Goal: Information Seeking & Learning: Learn about a topic

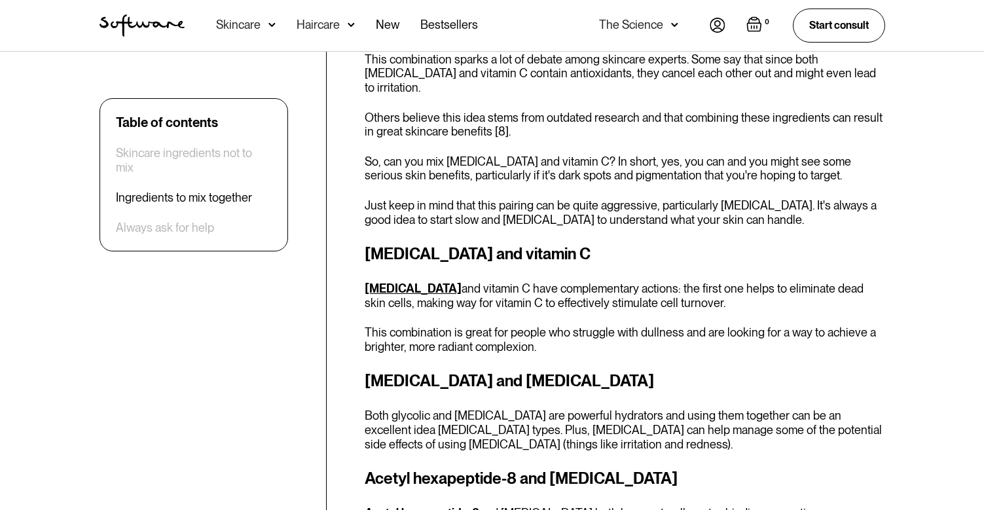
scroll to position [2625, 0]
click at [416, 281] on link "Glycolic acid" at bounding box center [413, 288] width 97 height 14
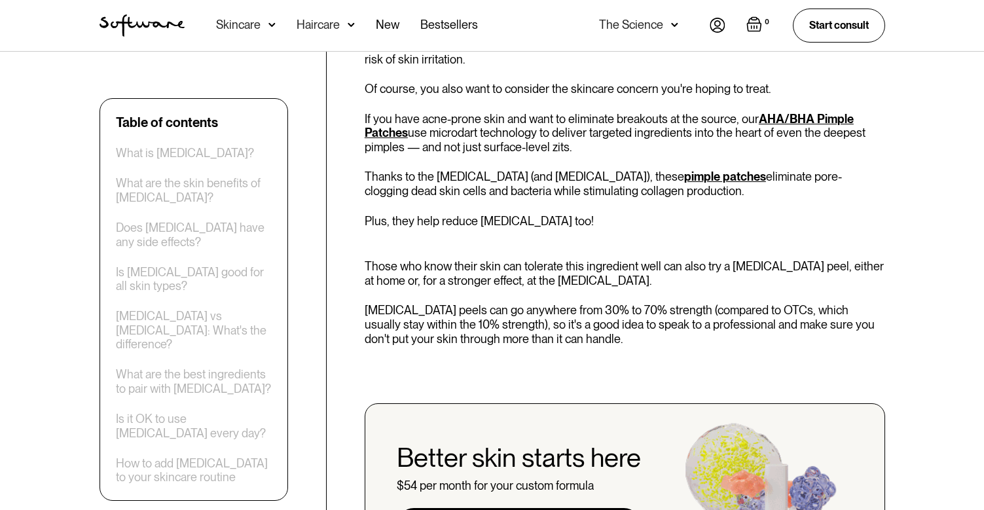
scroll to position [2980, 0]
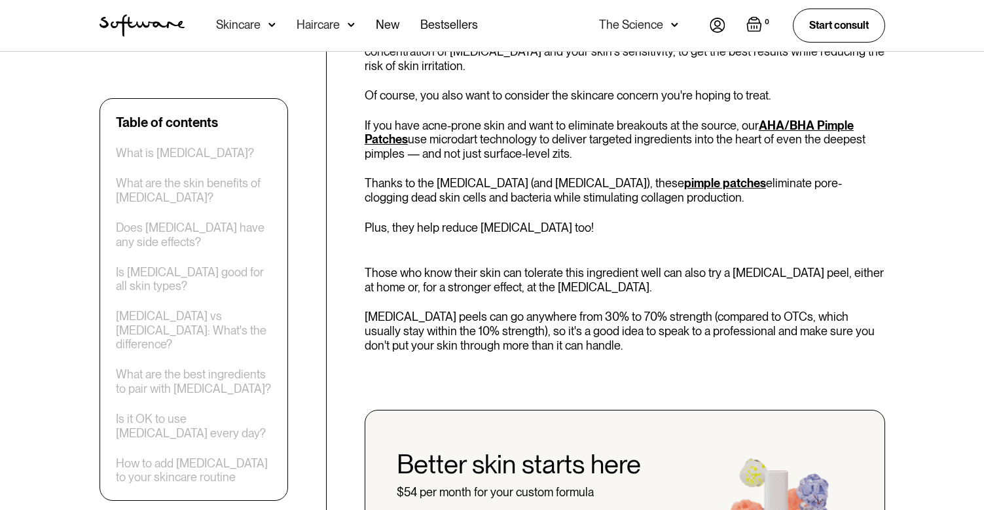
click at [684, 176] on link "pimple patches" at bounding box center [725, 183] width 82 height 14
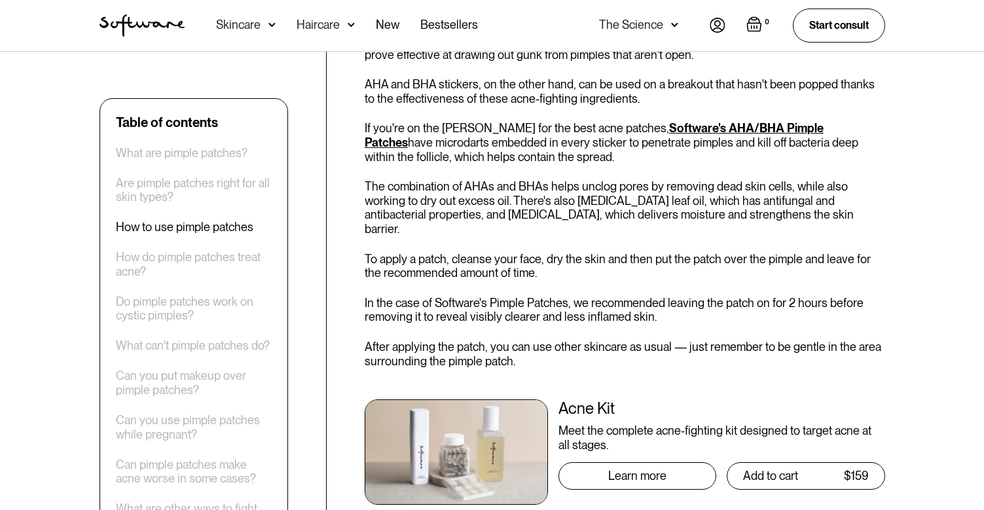
scroll to position [1158, 0]
click at [629, 469] on div "Learn more" at bounding box center [637, 475] width 58 height 13
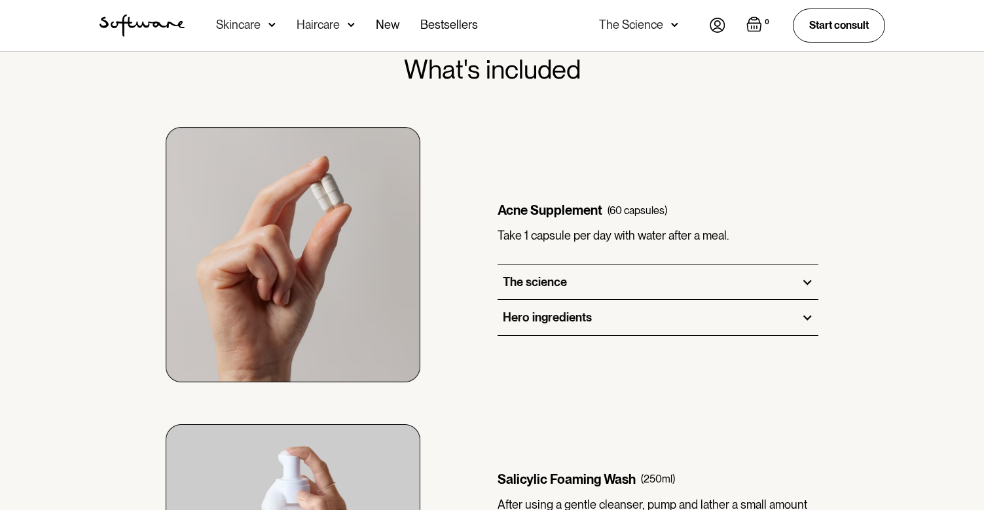
scroll to position [693, 0]
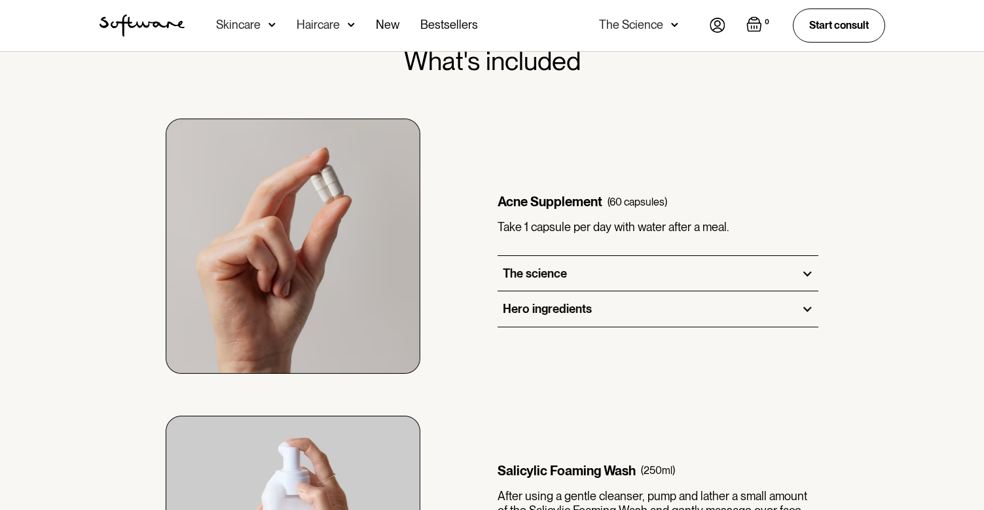
click at [807, 273] on div at bounding box center [807, 274] width 12 height 12
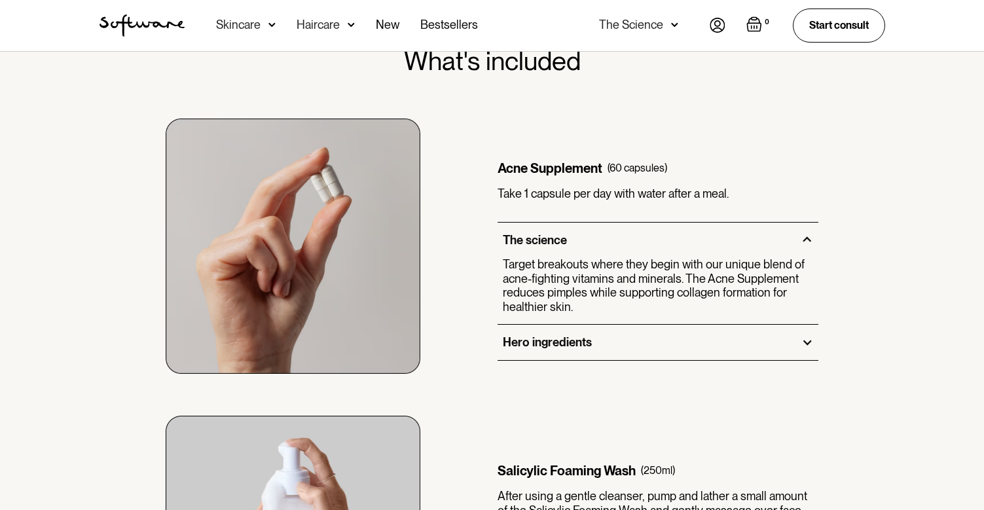
click at [806, 247] on div "The science" at bounding box center [658, 240] width 321 height 35
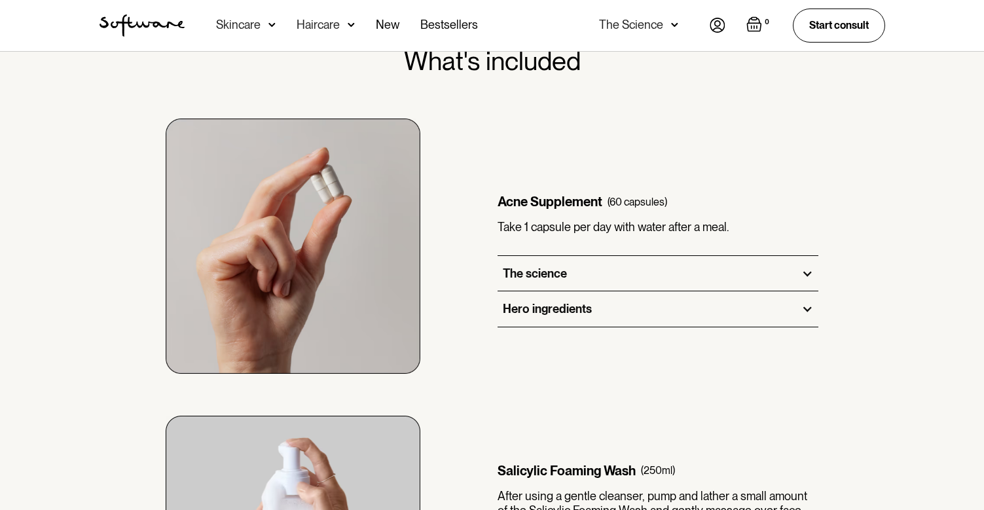
click at [809, 301] on div "Hero ingredients" at bounding box center [658, 308] width 321 height 35
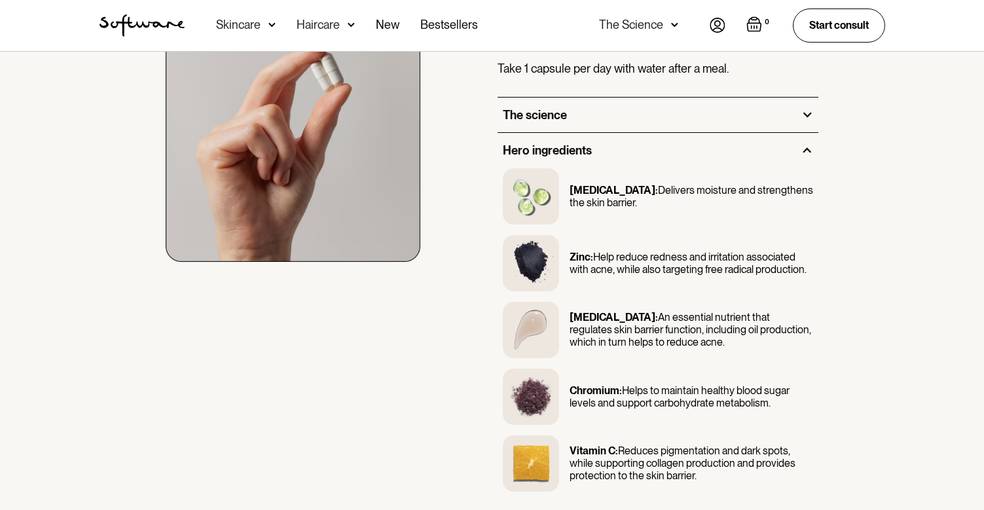
scroll to position [804, 0]
click at [803, 153] on div at bounding box center [807, 151] width 12 height 12
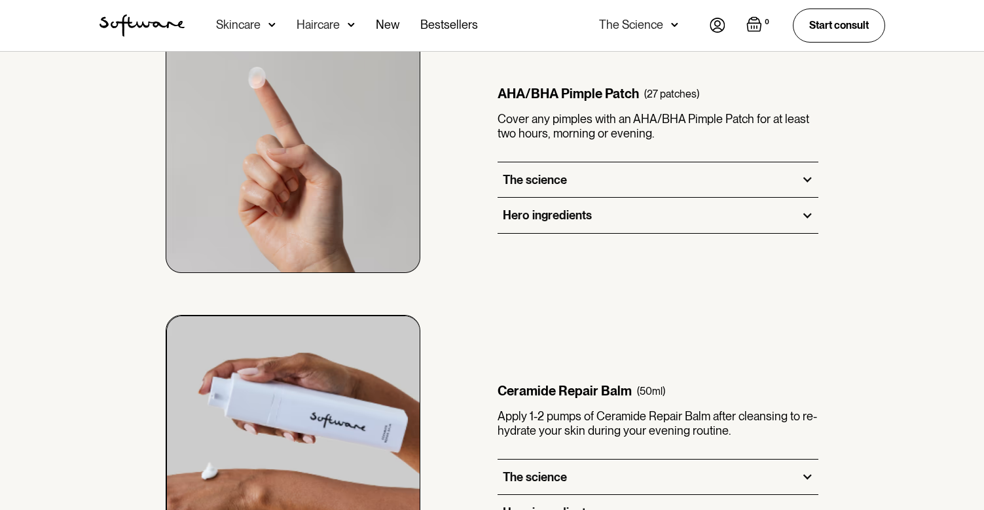
scroll to position [1389, 0]
click at [803, 174] on div at bounding box center [807, 179] width 12 height 12
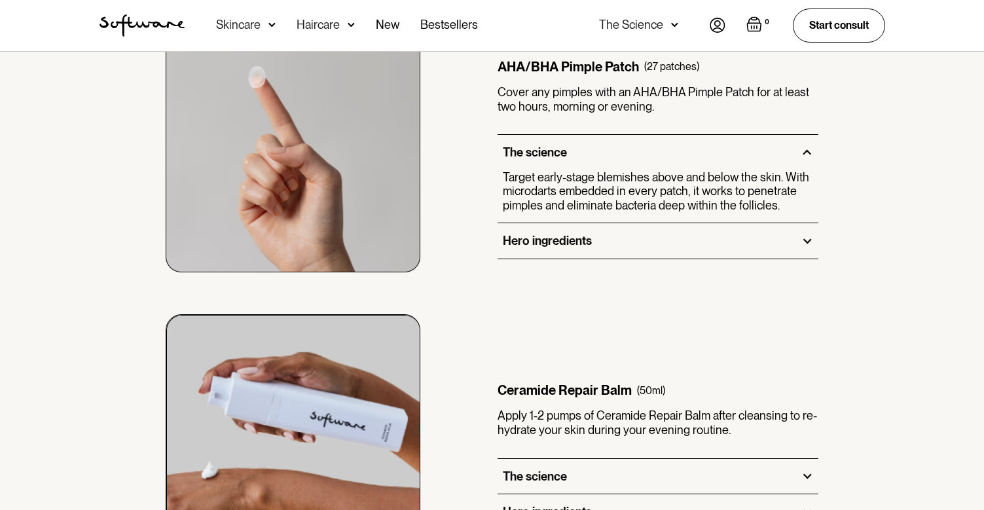
click at [802, 153] on div at bounding box center [807, 153] width 12 height 12
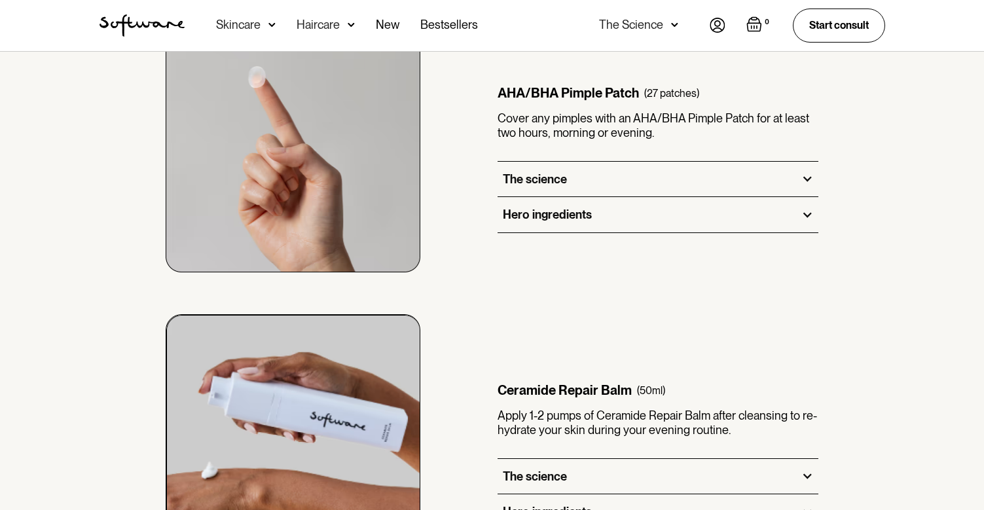
click at [805, 206] on div "Hero ingredients" at bounding box center [658, 214] width 321 height 35
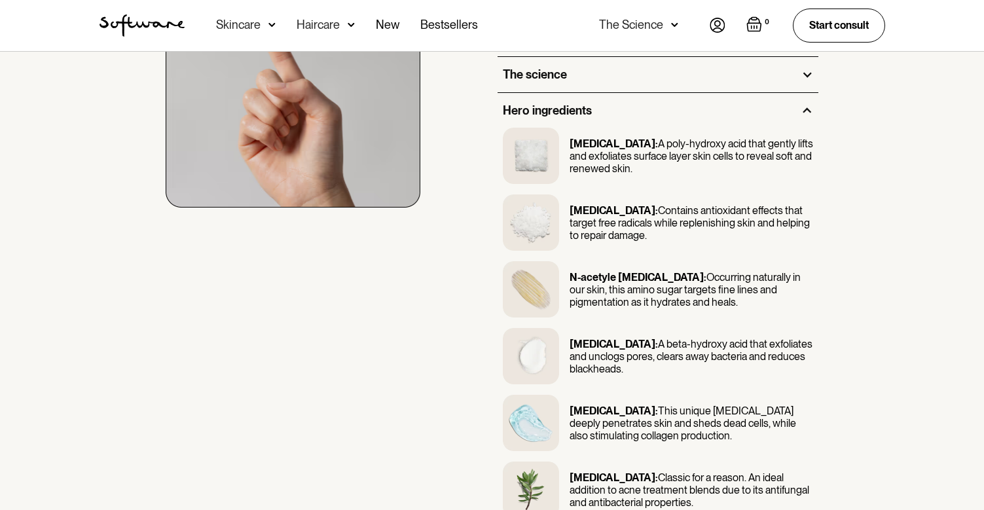
scroll to position [1452, 0]
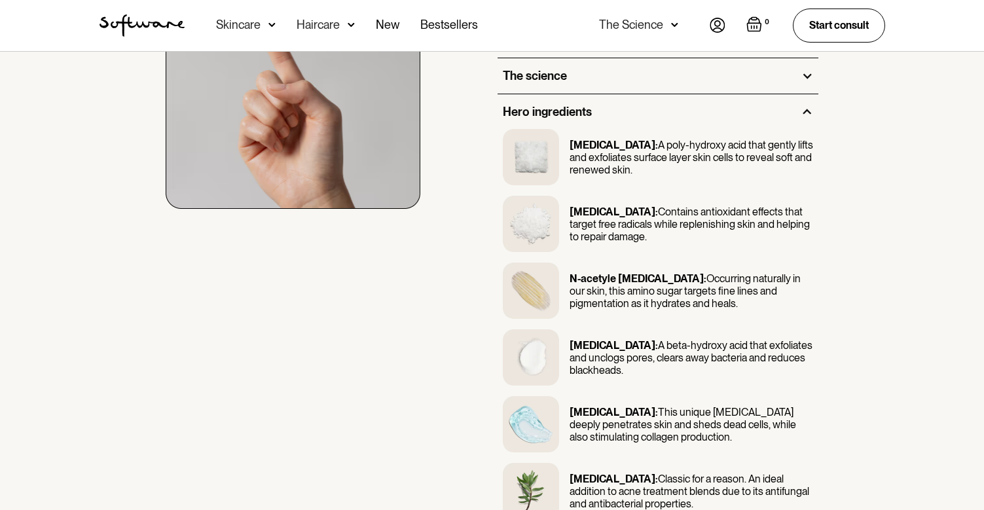
click at [807, 109] on div at bounding box center [807, 112] width 12 height 12
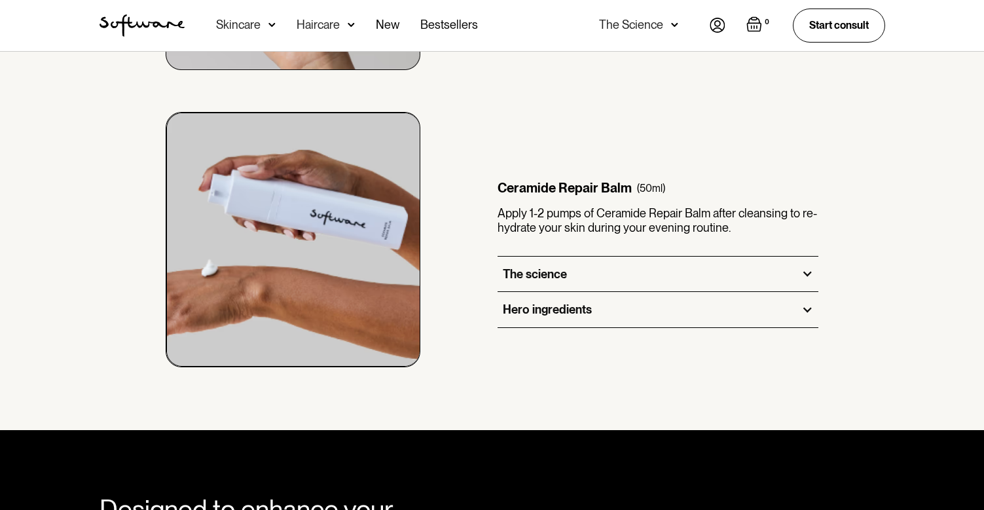
scroll to position [1596, 0]
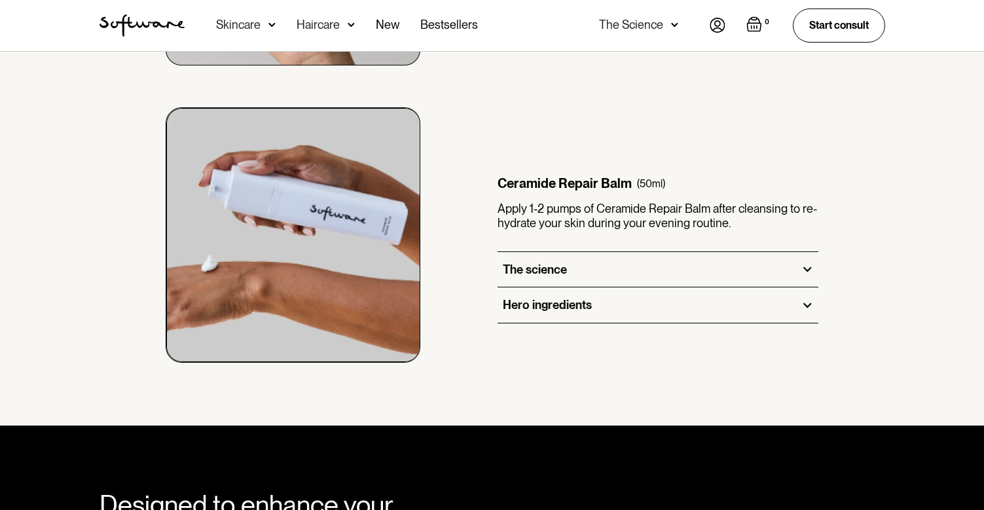
click at [803, 266] on div at bounding box center [807, 269] width 12 height 12
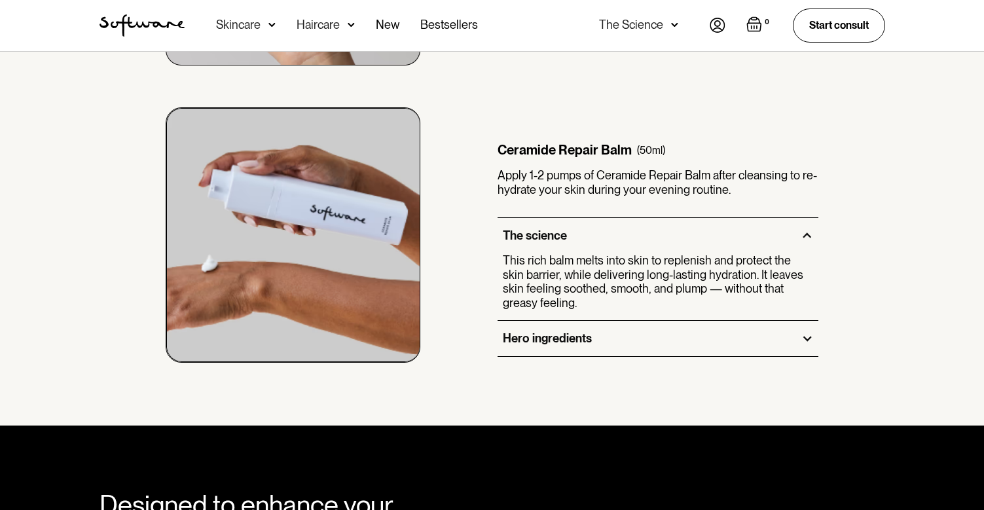
click at [807, 246] on div "The science" at bounding box center [658, 235] width 321 height 35
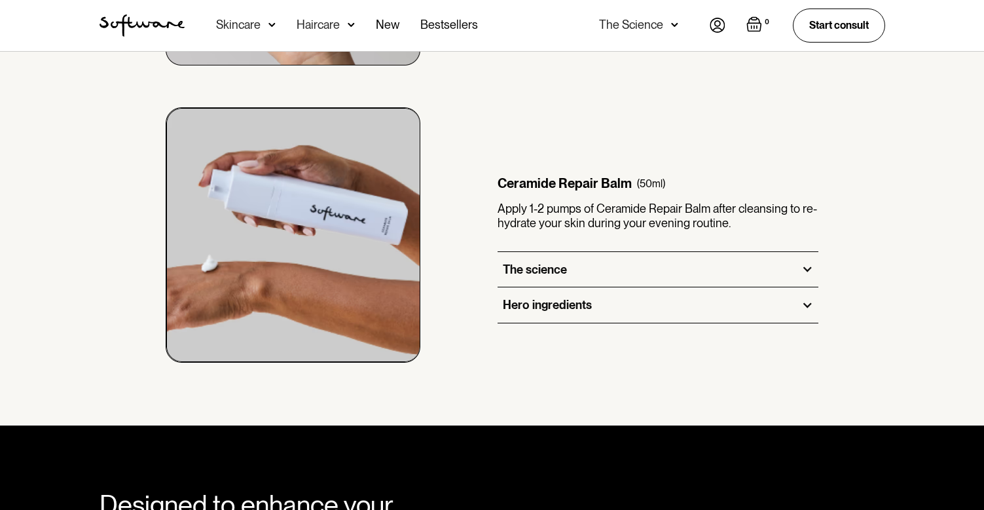
click at [807, 303] on div at bounding box center [807, 305] width 12 height 12
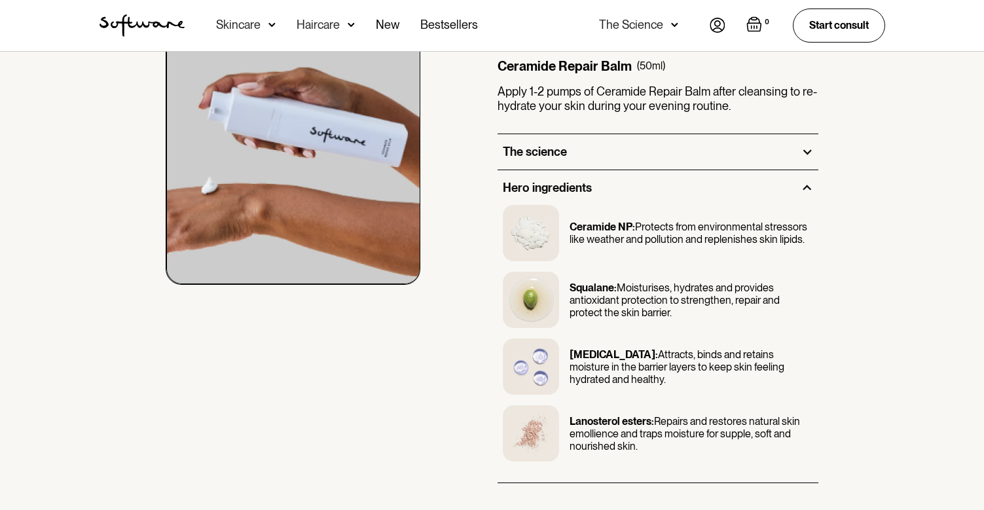
scroll to position [1661, 0]
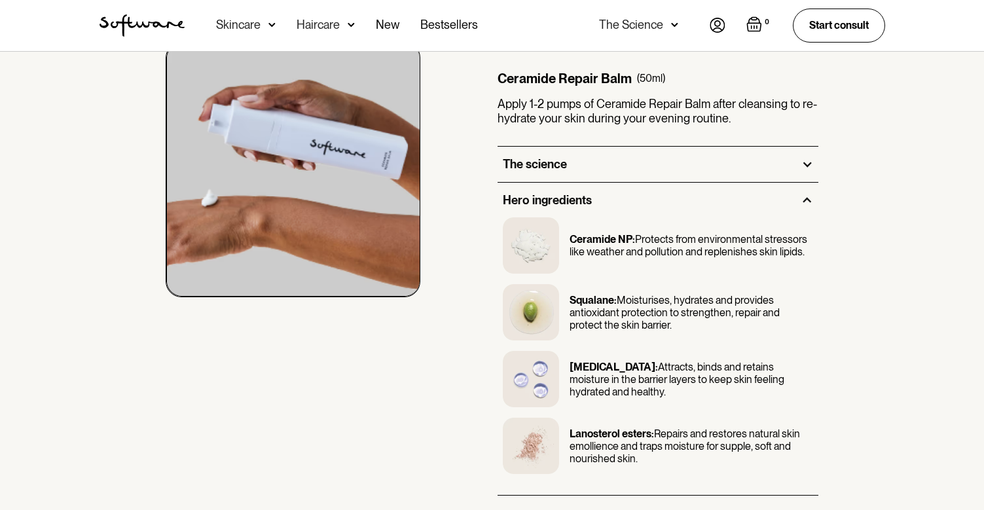
click at [802, 198] on div at bounding box center [807, 200] width 12 height 12
